Goal: Find specific page/section: Find specific page/section

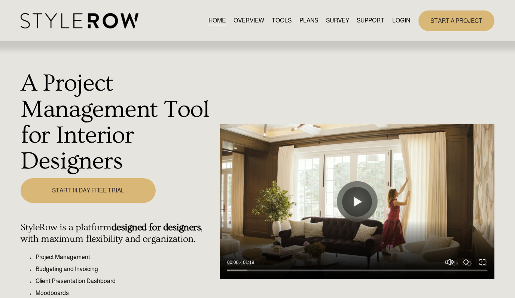
click at [401, 21] on link "LOGIN" at bounding box center [401, 21] width 18 height 10
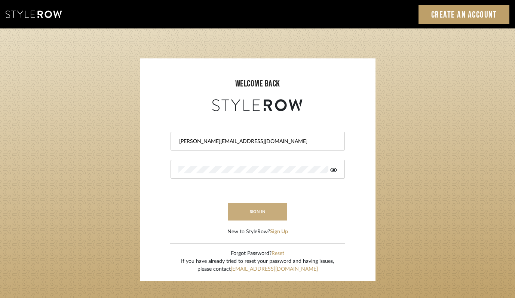
click at [259, 211] on button "sign in" at bounding box center [258, 212] width 60 height 18
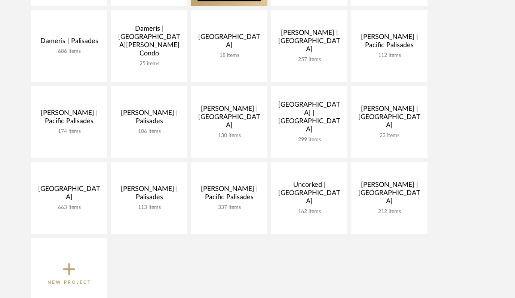
scroll to position [243, 0]
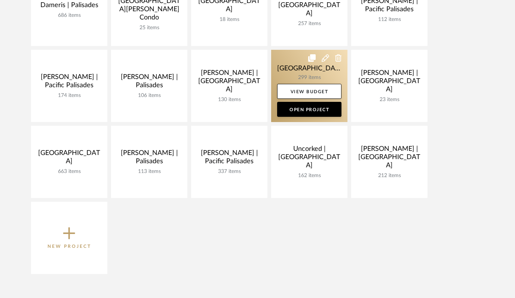
click at [297, 72] on link at bounding box center [309, 86] width 76 height 72
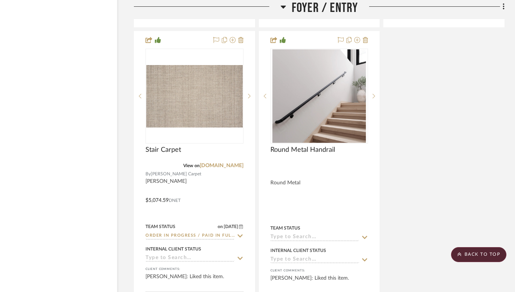
scroll to position [3001, 24]
